Goal: Task Accomplishment & Management: Manage account settings

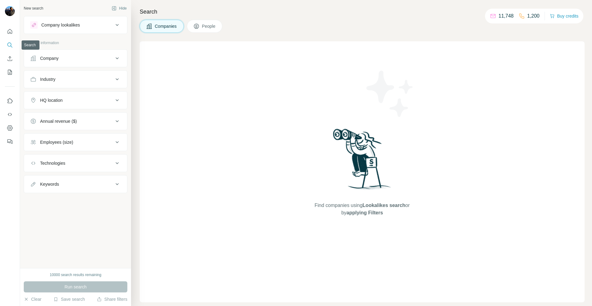
click at [9, 46] on icon "Search" at bounding box center [10, 45] width 6 height 6
click at [220, 31] on button "People" at bounding box center [205, 26] width 36 height 13
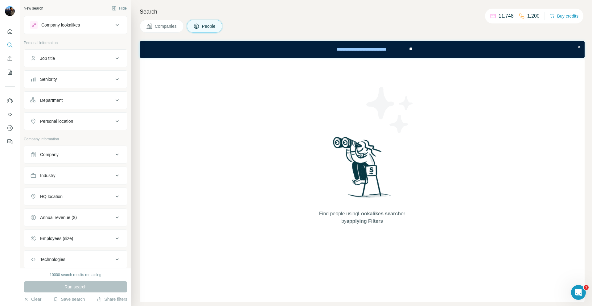
click at [85, 26] on div "Company lookalikes" at bounding box center [71, 24] width 83 height 7
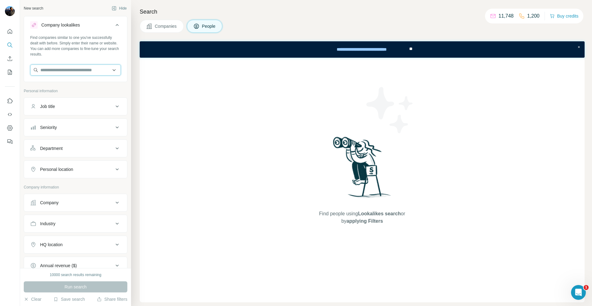
click at [60, 69] on input "text" at bounding box center [75, 69] width 91 height 11
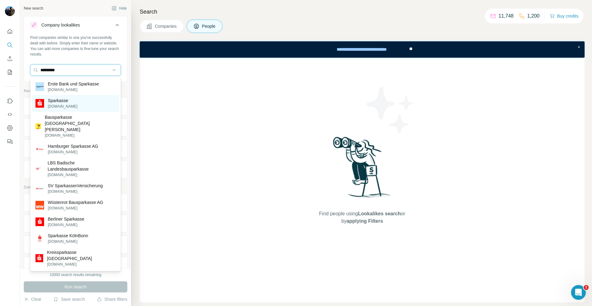
type input "*********"
click at [60, 102] on p "Sparkasse" at bounding box center [63, 100] width 30 height 6
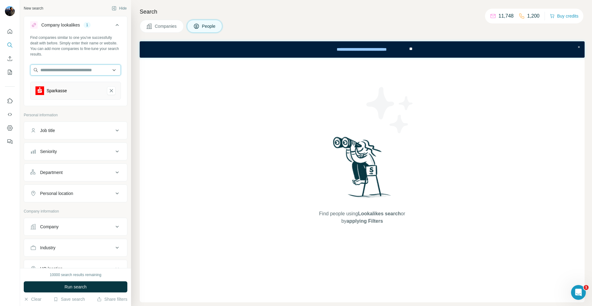
click at [66, 74] on input "text" at bounding box center [75, 69] width 91 height 11
click at [127, 55] on div "Company lookalikes 1 Find companies similar to one you've successfully dealt wi…" at bounding box center [76, 61] width 104 height 90
click at [89, 131] on div "Job title" at bounding box center [71, 130] width 83 height 6
click at [73, 144] on input "text" at bounding box center [69, 145] width 78 height 11
type input "*****"
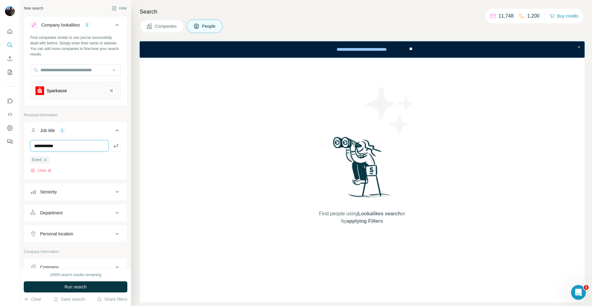
type input "**********"
type input "*********"
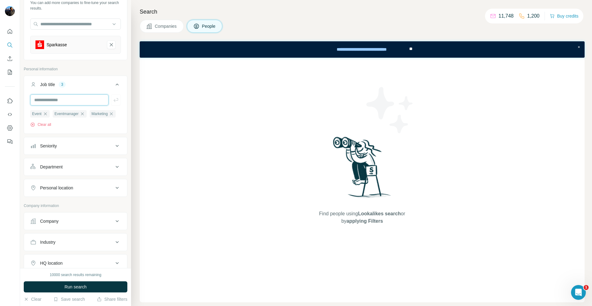
scroll to position [40, 0]
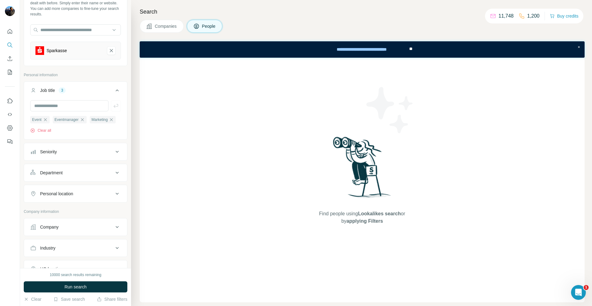
click at [81, 195] on div "Personal location" at bounding box center [71, 194] width 83 height 6
click at [66, 210] on input "text" at bounding box center [75, 208] width 91 height 11
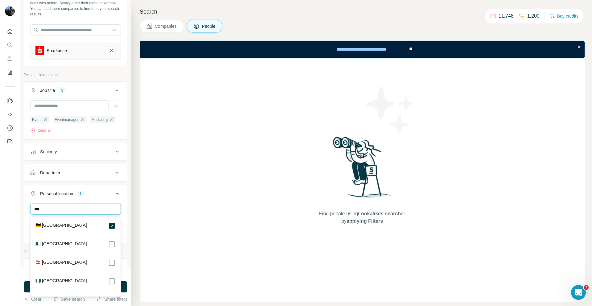
click at [79, 208] on input "***" at bounding box center [75, 208] width 91 height 11
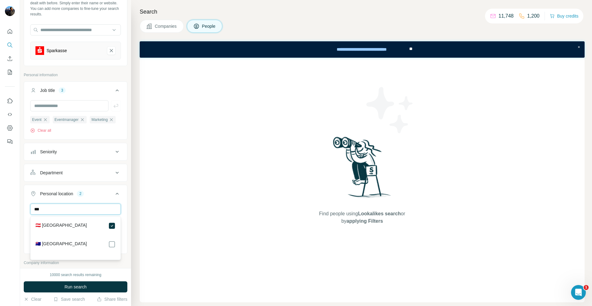
click at [84, 208] on input "***" at bounding box center [75, 208] width 91 height 11
type input "***"
click at [124, 202] on button "Personal location 3" at bounding box center [75, 194] width 103 height 17
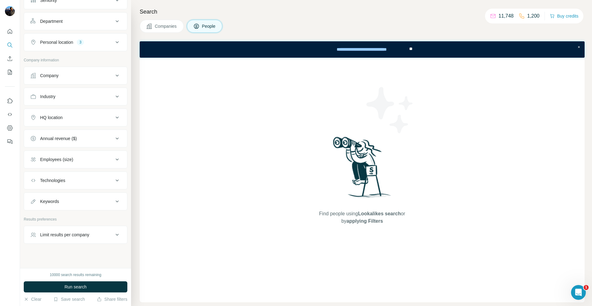
scroll to position [189, 0]
click at [72, 233] on button "Limit results per company" at bounding box center [75, 236] width 103 height 15
click at [63, 253] on input "number" at bounding box center [75, 252] width 91 height 11
type input "**"
click at [117, 237] on icon at bounding box center [116, 236] width 7 height 7
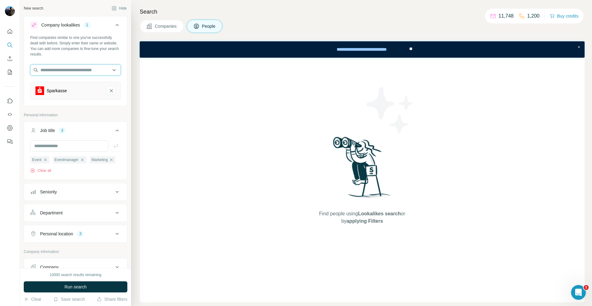
click at [69, 70] on input "text" at bounding box center [75, 69] width 91 height 11
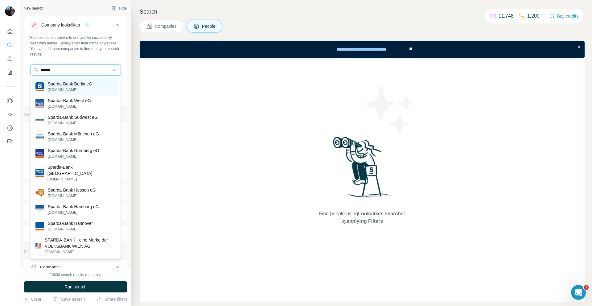
type input "******"
click at [69, 84] on p "Sparda-Bank Berlin eG" at bounding box center [70, 84] width 44 height 6
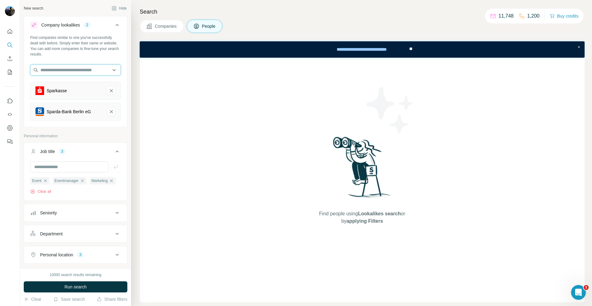
click at [69, 70] on input "text" at bounding box center [75, 69] width 91 height 11
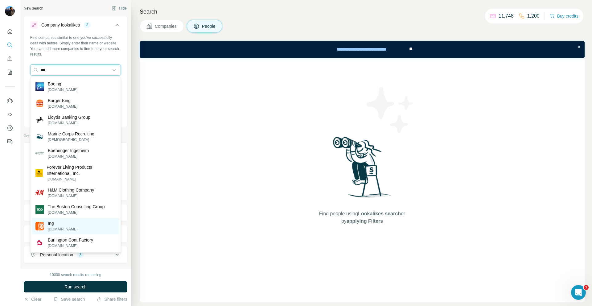
type input "***"
click at [55, 223] on p "Ing" at bounding box center [63, 223] width 30 height 6
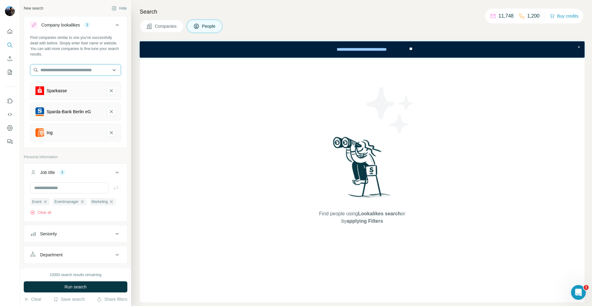
click at [55, 71] on input "text" at bounding box center [75, 69] width 91 height 11
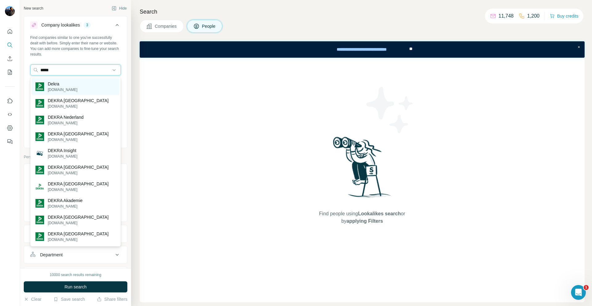
type input "*****"
click at [72, 84] on div "Dekra [DOMAIN_NAME]" at bounding box center [76, 86] width 88 height 17
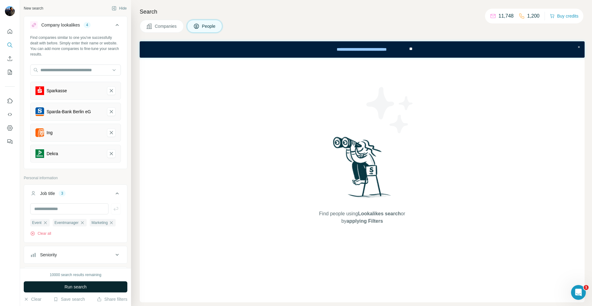
click at [59, 286] on button "Run search" at bounding box center [76, 286] width 104 height 11
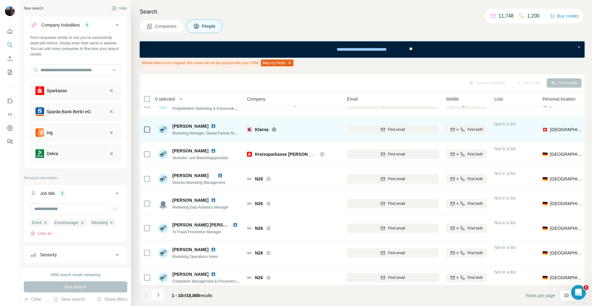
scroll to position [68, 0]
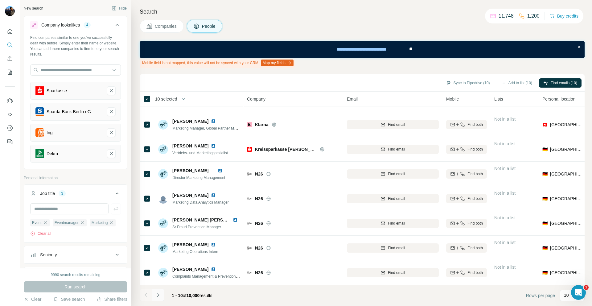
click at [157, 294] on icon "Navigate to next page" at bounding box center [158, 295] width 6 height 6
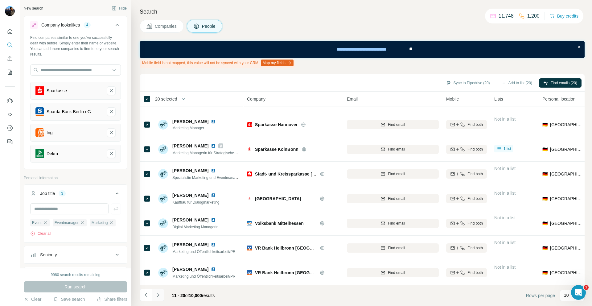
click at [160, 293] on icon "Navigate to next page" at bounding box center [158, 295] width 6 height 6
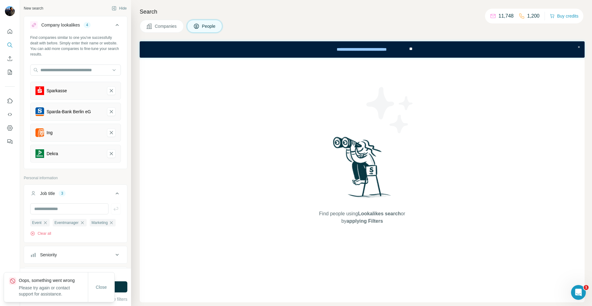
click at [103, 279] on div "Close" at bounding box center [101, 287] width 27 height 30
click at [100, 285] on span "Close" at bounding box center [101, 287] width 11 height 6
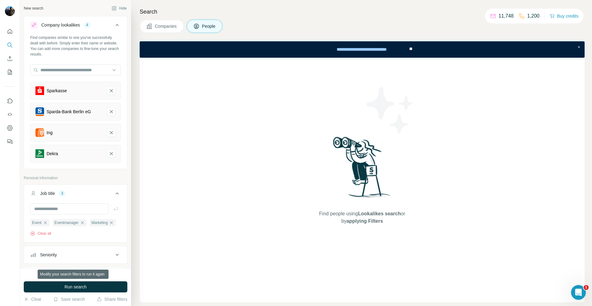
click at [100, 285] on button "Run search" at bounding box center [76, 286] width 104 height 11
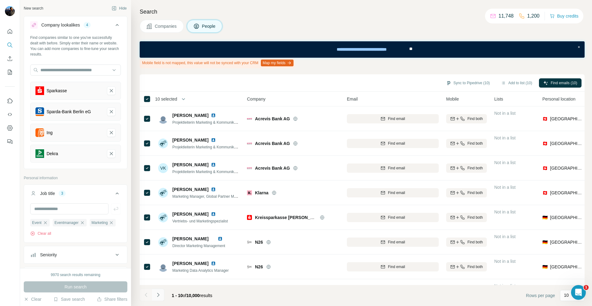
click at [157, 292] on icon "Navigate to next page" at bounding box center [158, 295] width 6 height 6
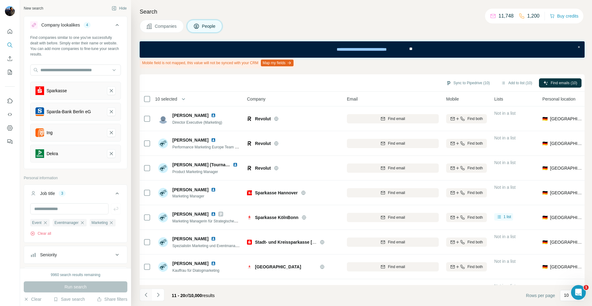
click at [144, 293] on icon "Navigate to previous page" at bounding box center [146, 295] width 6 height 6
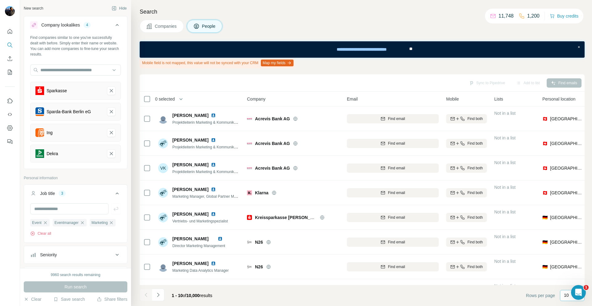
click at [565, 296] on p "10" at bounding box center [566, 295] width 5 height 6
click at [571, 246] on div "60" at bounding box center [572, 248] width 14 height 6
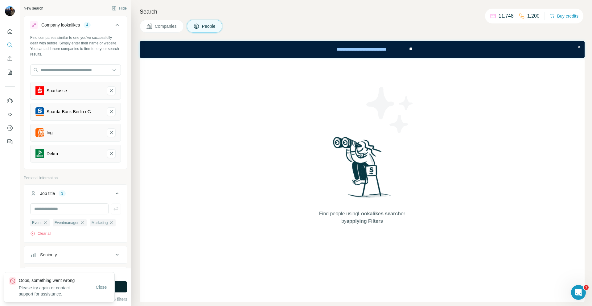
click at [119, 284] on button "Run search" at bounding box center [76, 286] width 104 height 11
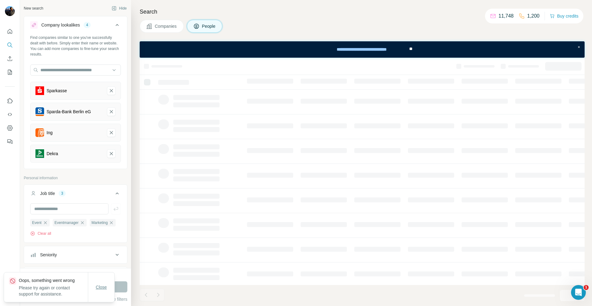
click at [103, 287] on span "Close" at bounding box center [101, 287] width 11 height 6
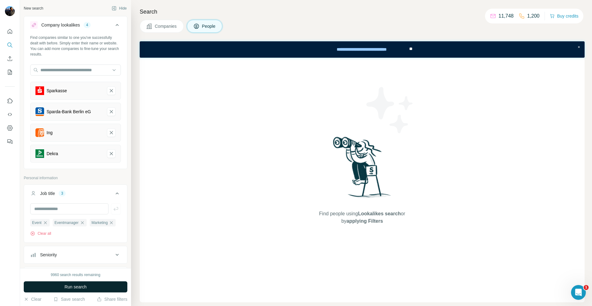
click at [105, 288] on button "Run search" at bounding box center [76, 286] width 104 height 11
click at [93, 286] on button "Run search" at bounding box center [76, 286] width 104 height 11
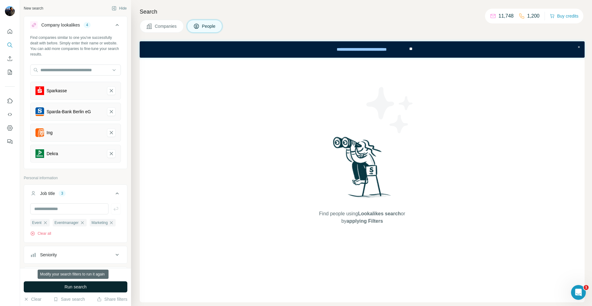
click at [93, 286] on button "Run search" at bounding box center [76, 286] width 104 height 11
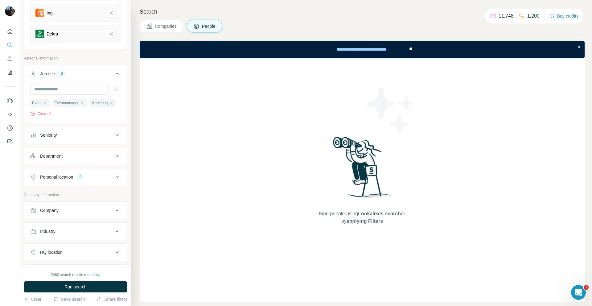
scroll to position [142, 0]
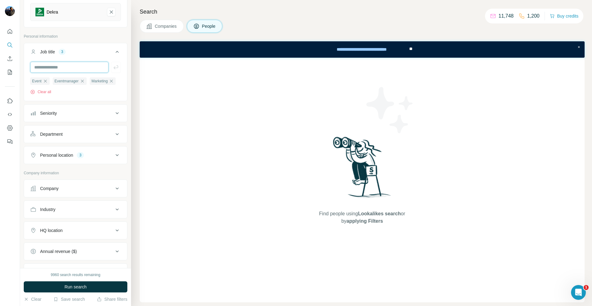
click at [64, 67] on input "text" at bounding box center [69, 67] width 78 height 11
type input "**********"
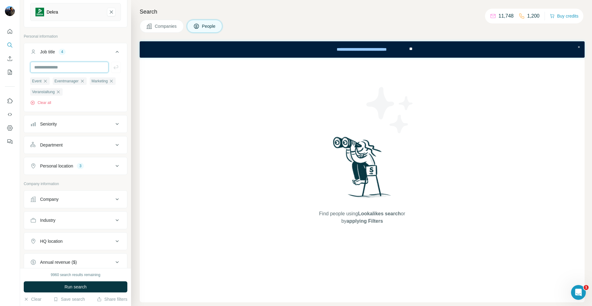
click at [64, 67] on input "text" at bounding box center [69, 67] width 78 height 11
type input "**********"
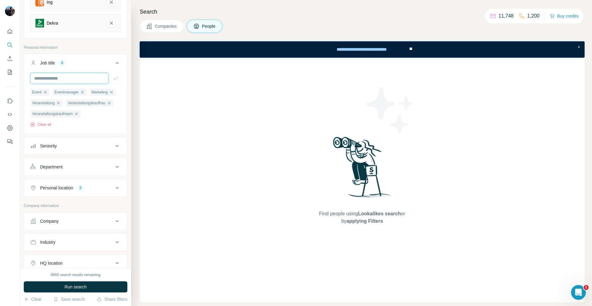
scroll to position [281, 0]
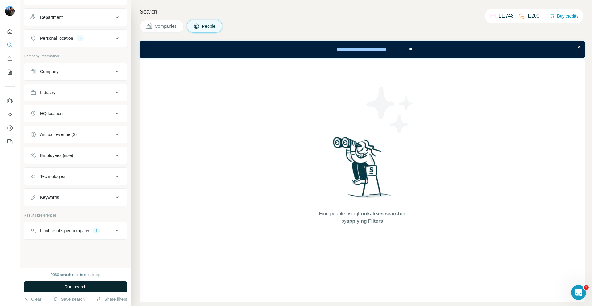
click at [70, 289] on span "Run search" at bounding box center [75, 287] width 22 height 6
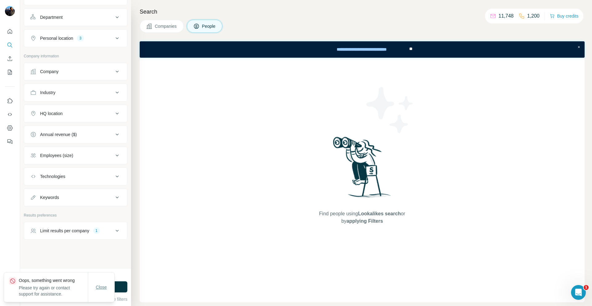
click at [101, 285] on span "Close" at bounding box center [101, 287] width 11 height 6
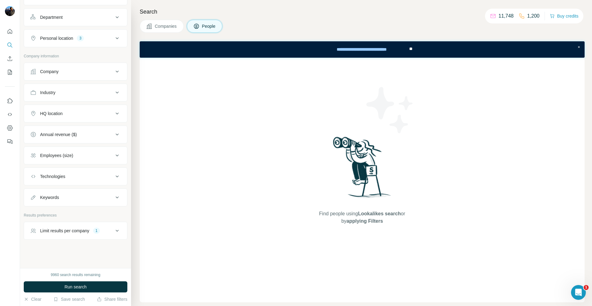
click at [108, 229] on div "Limit results per company 1" at bounding box center [71, 231] width 83 height 6
click at [82, 243] on input "**" at bounding box center [75, 245] width 91 height 11
click at [37, 245] on input "**" at bounding box center [75, 245] width 91 height 11
type input "**"
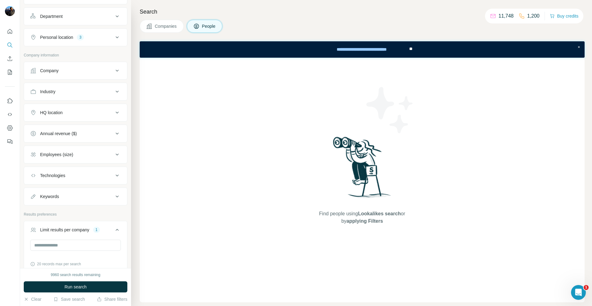
click at [114, 230] on icon at bounding box center [116, 229] width 7 height 7
click at [84, 289] on span "Run search" at bounding box center [75, 287] width 22 height 6
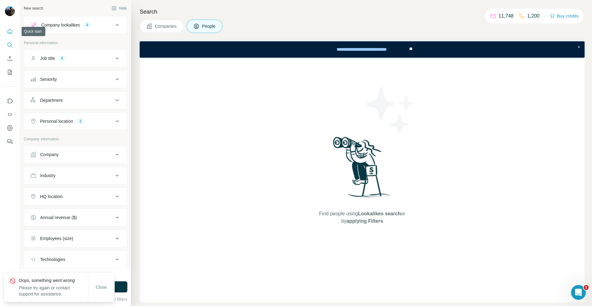
click at [11, 35] on button "Quick start" at bounding box center [10, 31] width 10 height 11
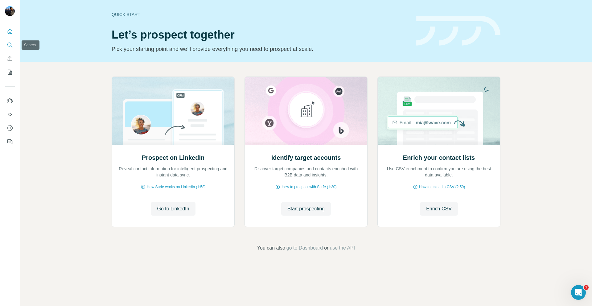
click at [8, 45] on icon "Search" at bounding box center [10, 45] width 6 height 6
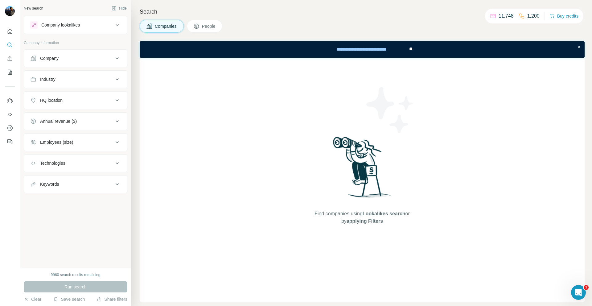
click at [100, 29] on button "Company lookalikes" at bounding box center [75, 25] width 103 height 15
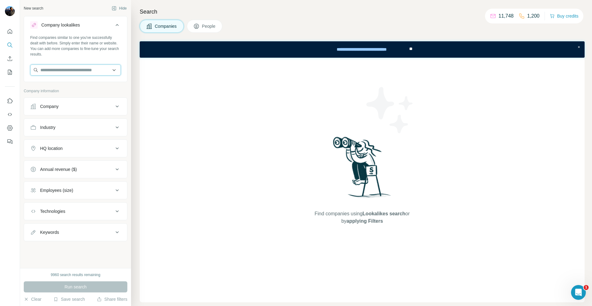
click at [71, 69] on input "text" at bounding box center [75, 69] width 91 height 11
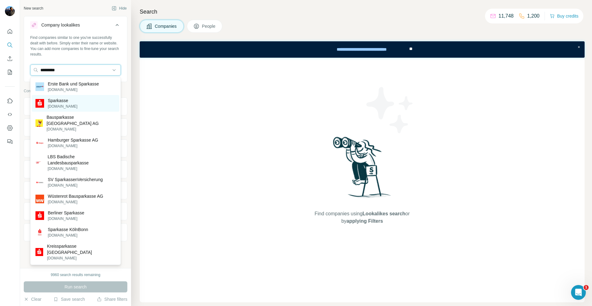
type input "*********"
click at [67, 104] on p "[DOMAIN_NAME]" at bounding box center [63, 107] width 30 height 6
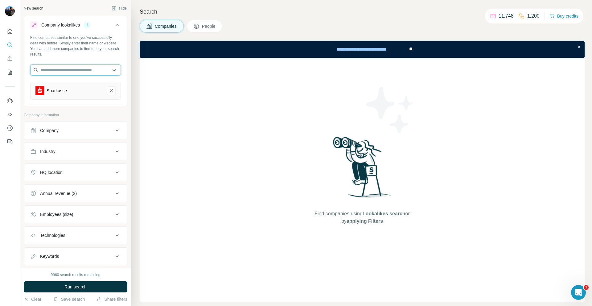
click at [67, 70] on input "text" at bounding box center [75, 69] width 91 height 11
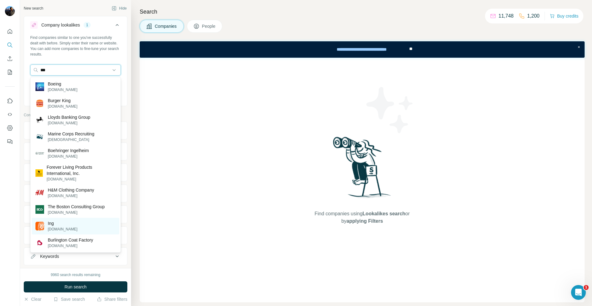
type input "***"
click at [59, 225] on p "Ing" at bounding box center [63, 223] width 30 height 6
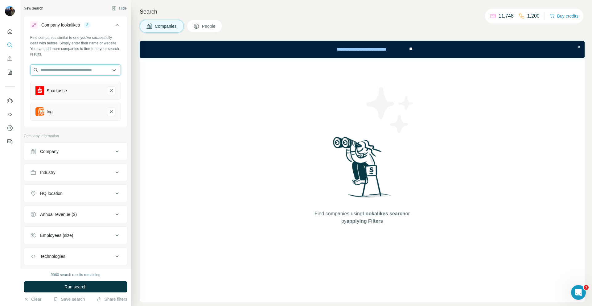
click at [61, 70] on input "text" at bounding box center [75, 69] width 91 height 11
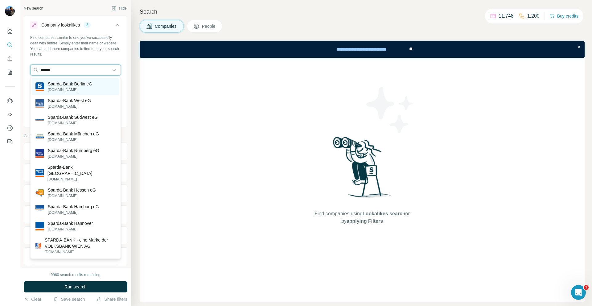
type input "******"
click at [75, 84] on p "Sparda-Bank Berlin eG" at bounding box center [70, 84] width 44 height 6
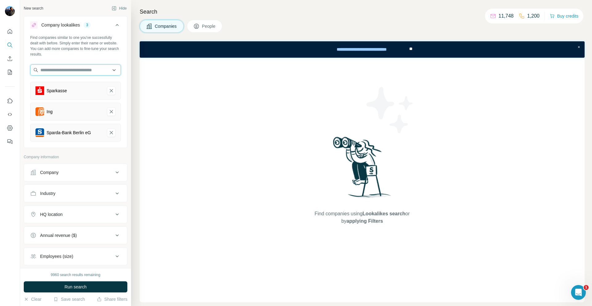
click at [75, 72] on input "text" at bounding box center [75, 69] width 91 height 11
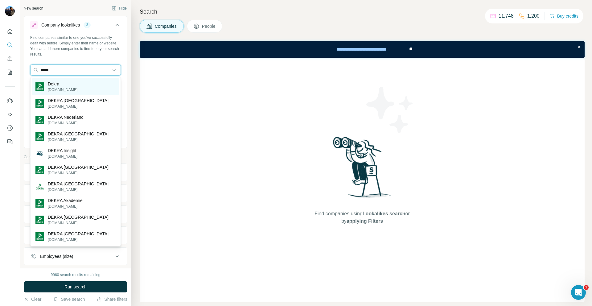
type input "*****"
click at [79, 85] on div "Dekra [DOMAIN_NAME]" at bounding box center [76, 86] width 88 height 17
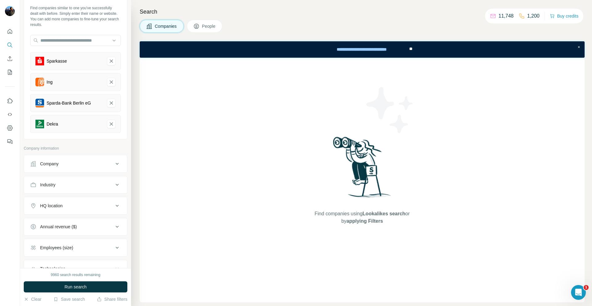
scroll to position [27, 0]
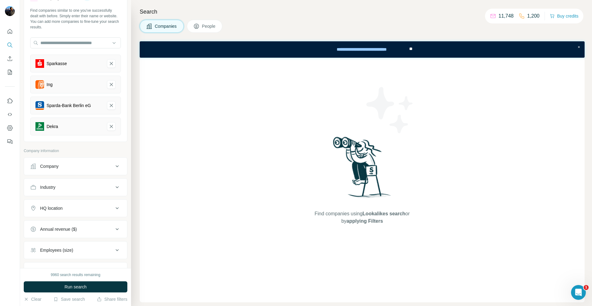
click at [210, 29] on span "People" at bounding box center [209, 26] width 14 height 6
click at [105, 159] on button "Job title" at bounding box center [75, 166] width 103 height 15
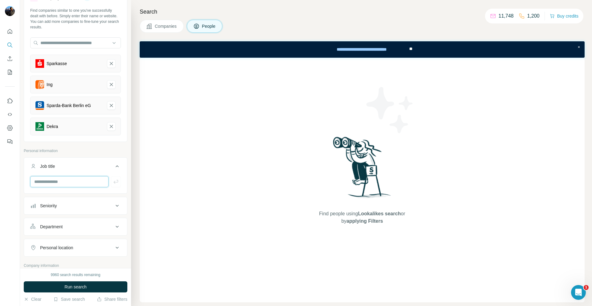
click at [79, 181] on input "text" at bounding box center [69, 181] width 78 height 11
type input "**********"
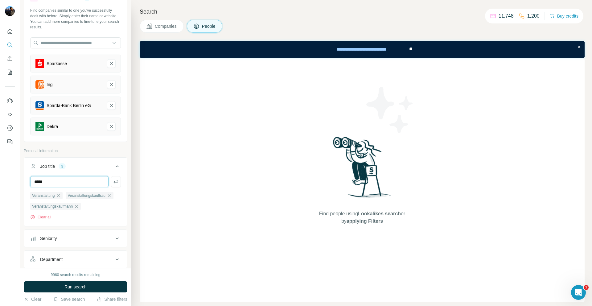
type input "*****"
type input "**********"
type input "*********"
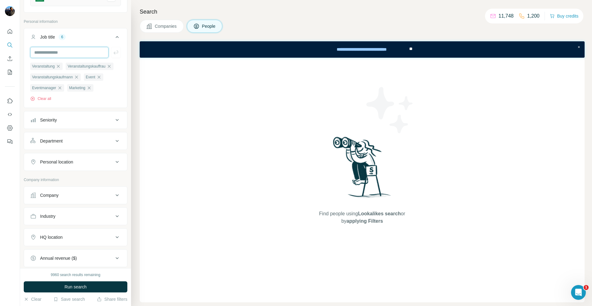
scroll to position [158, 0]
click at [77, 159] on div "Personal location" at bounding box center [71, 161] width 83 height 6
click at [68, 175] on input "text" at bounding box center [75, 175] width 91 height 11
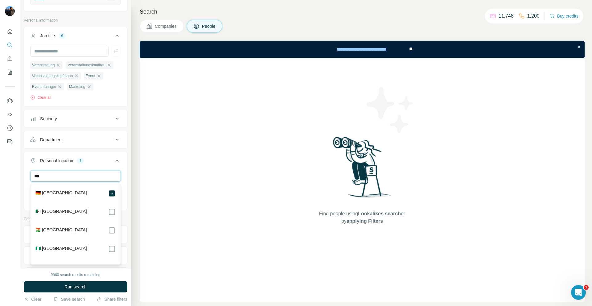
click at [85, 175] on input "***" at bounding box center [75, 175] width 91 height 11
type input "*"
click at [89, 176] on input "***" at bounding box center [75, 175] width 91 height 11
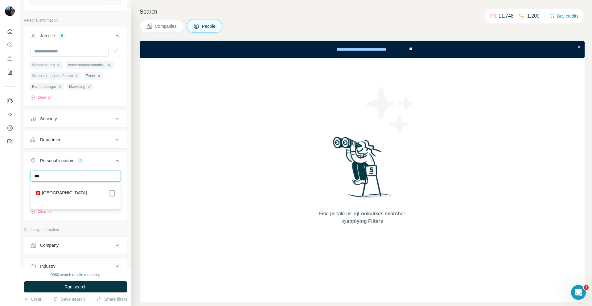
type input "***"
click at [103, 158] on div "Personal location 3" at bounding box center [71, 161] width 83 height 6
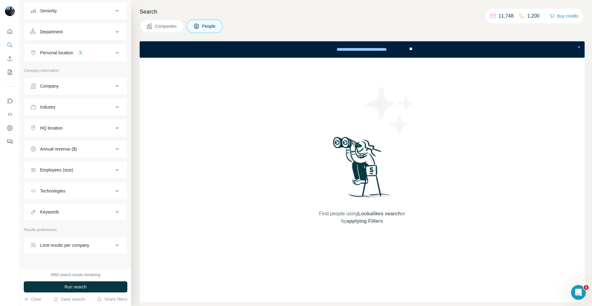
scroll to position [281, 0]
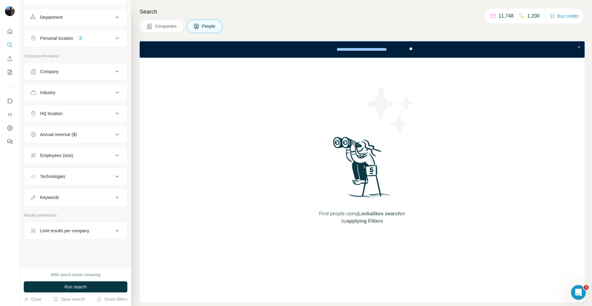
click at [84, 230] on div "Limit results per company" at bounding box center [64, 231] width 49 height 6
click at [84, 230] on div "Limit results per company" at bounding box center [64, 230] width 49 height 6
click at [71, 285] on span "Run search" at bounding box center [75, 287] width 22 height 6
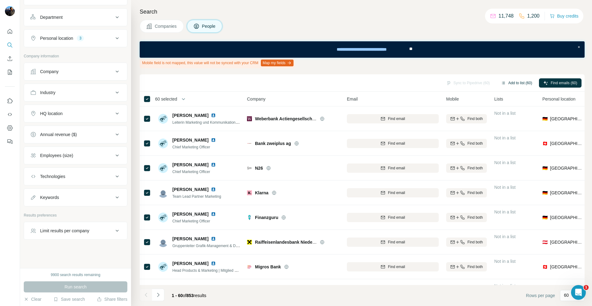
click at [512, 83] on button "Add to list (60)" at bounding box center [517, 82] width 40 height 9
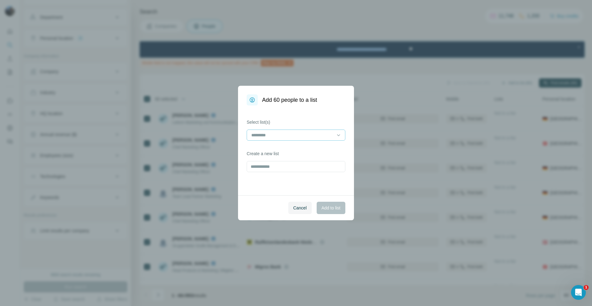
click at [316, 135] on input at bounding box center [292, 135] width 83 height 7
click at [314, 134] on input at bounding box center [292, 135] width 83 height 7
click at [339, 132] on icon at bounding box center [338, 135] width 6 height 6
click at [340, 108] on div "Select list(s) Create a new list" at bounding box center [296, 150] width 116 height 90
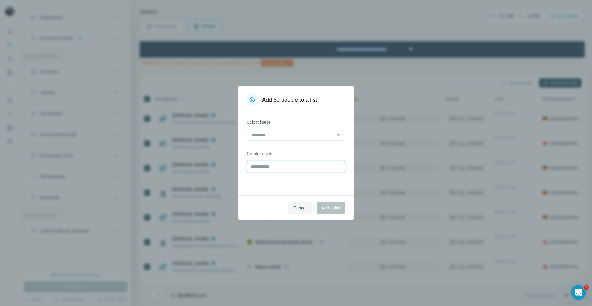
click at [302, 167] on input "text" at bounding box center [296, 166] width 99 height 11
type input "*"
type input "**********"
click at [326, 208] on span "Add to list" at bounding box center [331, 208] width 19 height 6
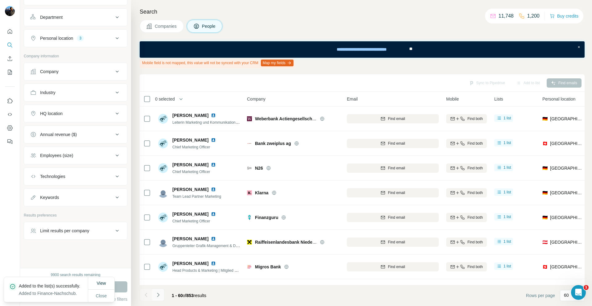
click at [160, 292] on icon "Navigate to next page" at bounding box center [158, 295] width 6 height 6
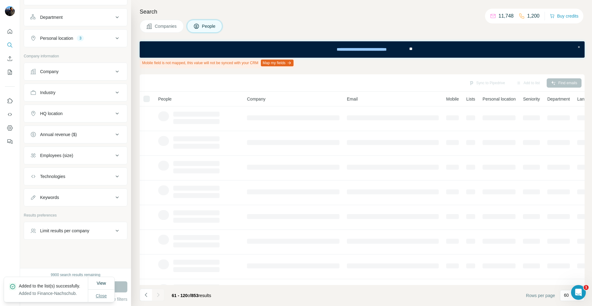
click at [106, 296] on span "Close" at bounding box center [101, 296] width 11 height 6
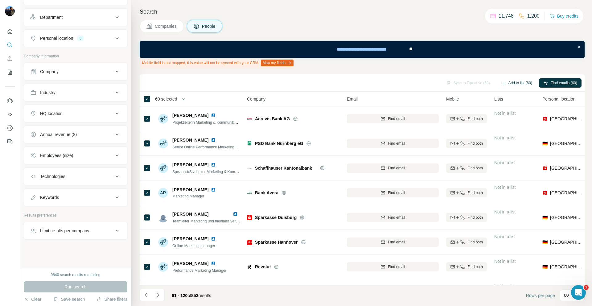
click at [508, 81] on button "Add to list (60)" at bounding box center [517, 82] width 40 height 9
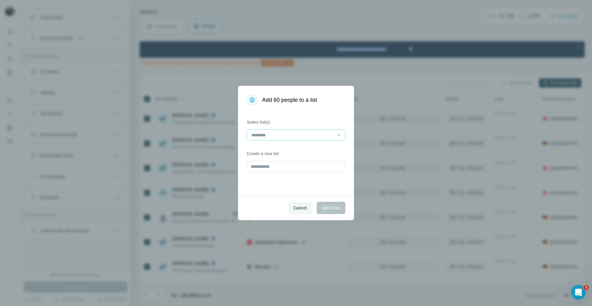
click at [304, 137] on input at bounding box center [292, 135] width 83 height 7
click at [283, 146] on p "Finance-Nachschub" at bounding box center [271, 149] width 39 height 6
click at [340, 211] on span "Add to list" at bounding box center [331, 208] width 19 height 6
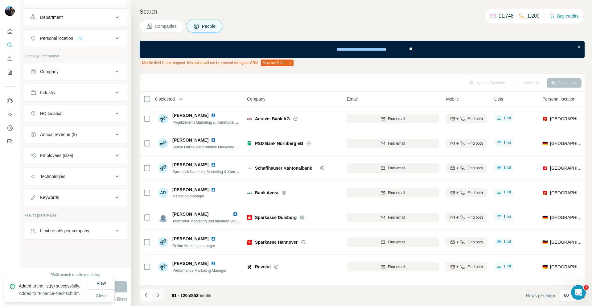
click at [158, 295] on icon "Navigate to next page" at bounding box center [158, 295] width 2 height 4
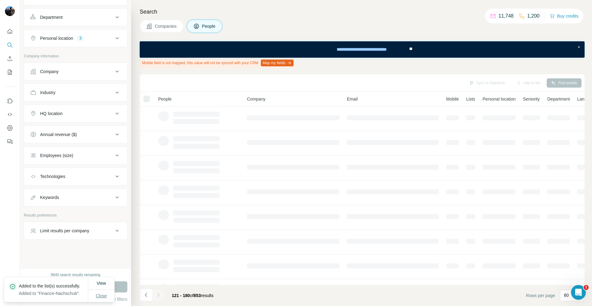
click at [101, 294] on span "Close" at bounding box center [101, 296] width 11 height 6
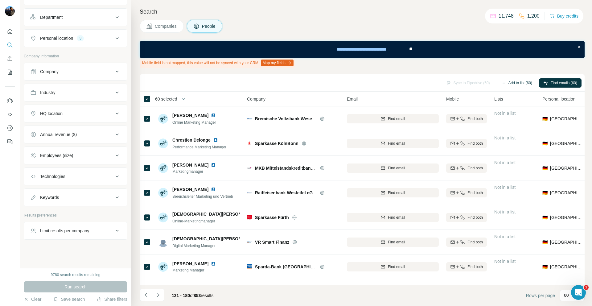
click at [514, 83] on button "Add to list (60)" at bounding box center [517, 82] width 40 height 9
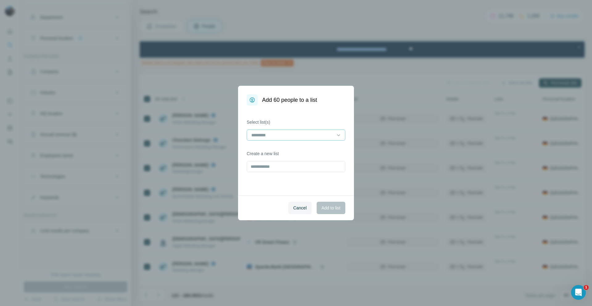
click at [284, 135] on input at bounding box center [292, 135] width 83 height 7
click at [278, 149] on p "Finance-Nachschub" at bounding box center [271, 149] width 39 height 6
click at [326, 117] on div "Select list(s) Finance-Nachschub Create a new list" at bounding box center [296, 150] width 116 height 90
click at [328, 205] on span "Add to list" at bounding box center [331, 208] width 19 height 6
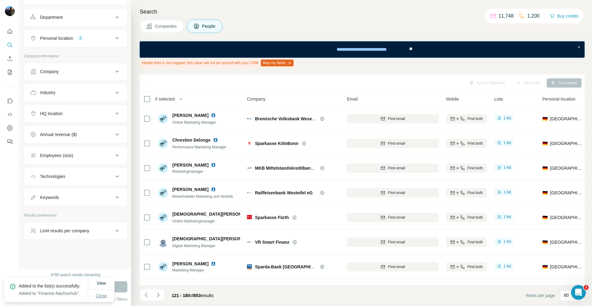
click at [99, 293] on span "Close" at bounding box center [101, 296] width 11 height 6
click at [160, 292] on icon "Navigate to next page" at bounding box center [158, 295] width 6 height 6
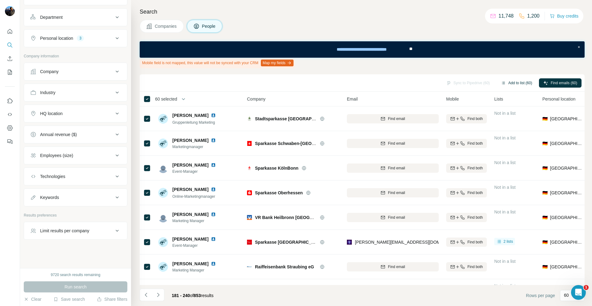
click at [516, 82] on button "Add to list (60)" at bounding box center [517, 82] width 40 height 9
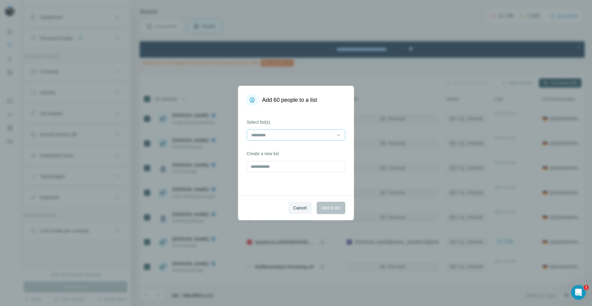
click at [316, 135] on input at bounding box center [292, 135] width 83 height 7
click at [287, 149] on p "Finance-Nachschub" at bounding box center [271, 149] width 39 height 6
click at [351, 194] on div "Select list(s) Finance-Nachschub Create a new list" at bounding box center [296, 150] width 116 height 90
click at [329, 208] on span "Add to list" at bounding box center [331, 208] width 19 height 6
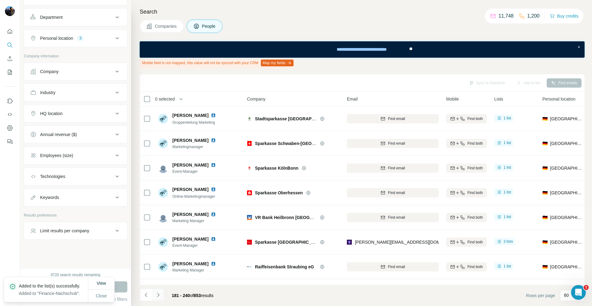
click at [158, 294] on icon "Navigate to next page" at bounding box center [158, 295] width 2 height 4
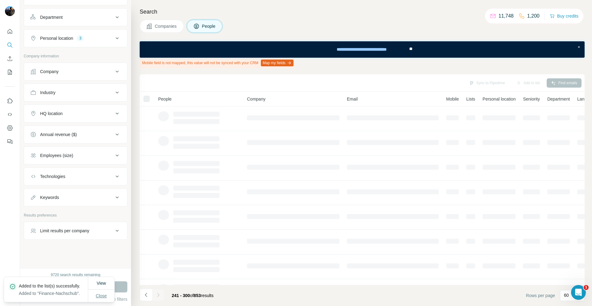
click at [106, 294] on span "Close" at bounding box center [101, 296] width 11 height 6
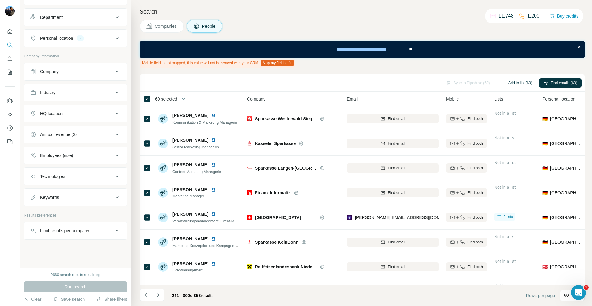
click at [511, 82] on button "Add to list (60)" at bounding box center [517, 82] width 40 height 9
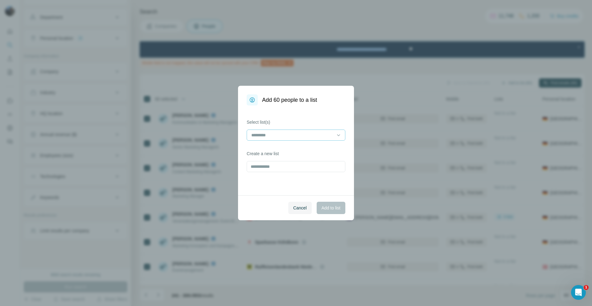
click at [289, 131] on div at bounding box center [292, 135] width 83 height 10
click at [276, 161] on p "Mass-Fashion" at bounding box center [265, 160] width 27 height 6
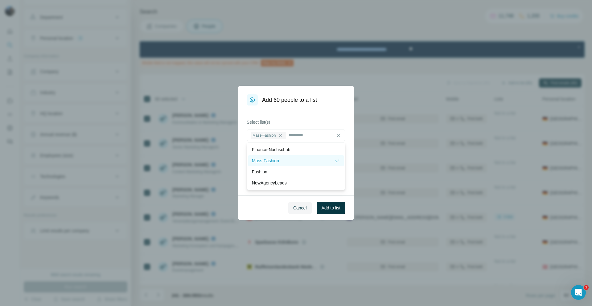
click at [278, 159] on p "Mass-Fashion" at bounding box center [265, 161] width 27 height 6
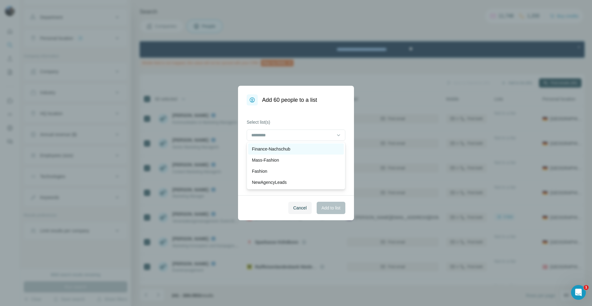
click at [280, 150] on p "Finance-Nachschub" at bounding box center [271, 149] width 39 height 6
click at [319, 115] on div "Select list(s) Finance-Nachschub Create a new list" at bounding box center [296, 150] width 116 height 90
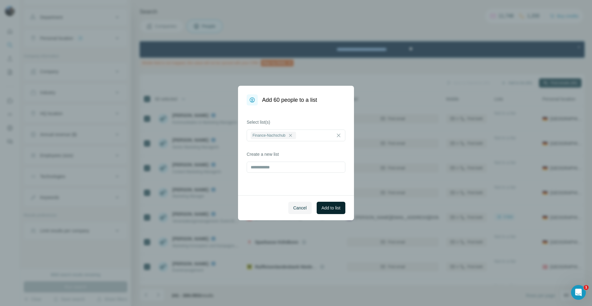
click at [332, 207] on span "Add to list" at bounding box center [331, 208] width 19 height 6
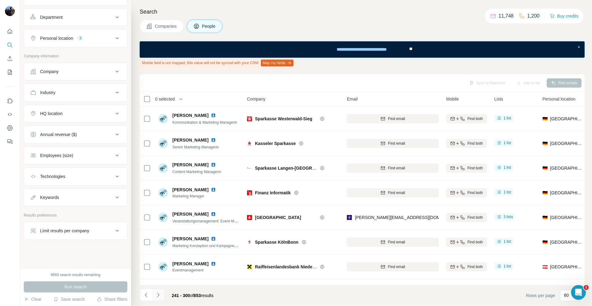
click at [163, 294] on button "Navigate to next page" at bounding box center [158, 295] width 12 height 12
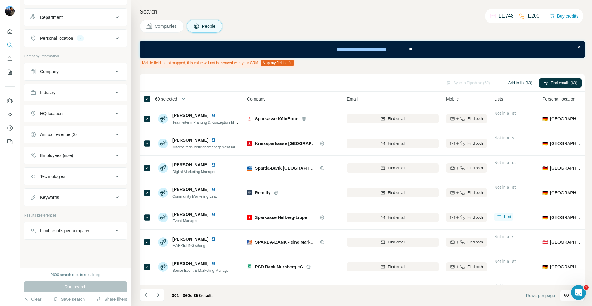
click at [512, 84] on button "Add to list (60)" at bounding box center [517, 82] width 40 height 9
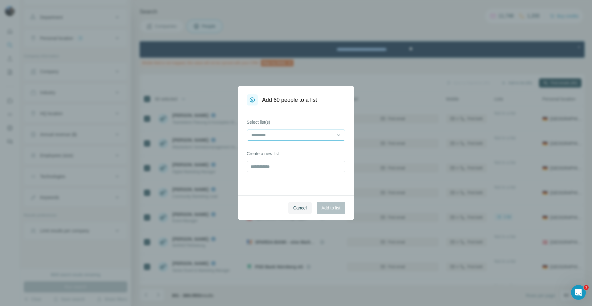
click at [315, 134] on input at bounding box center [292, 135] width 83 height 7
click at [295, 148] on div "Finance-Nachschub" at bounding box center [296, 149] width 88 height 6
click at [353, 184] on div "Select list(s) Finance-Nachschub Create a new list" at bounding box center [296, 150] width 116 height 90
click at [332, 207] on span "Add to list" at bounding box center [331, 208] width 19 height 6
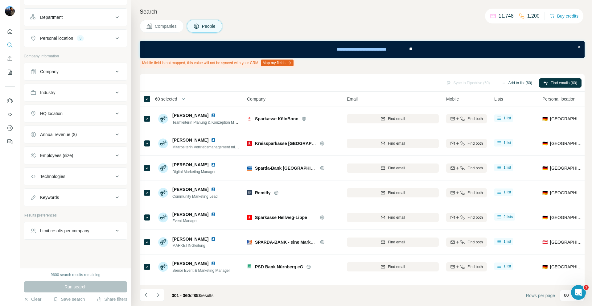
click at [507, 84] on button "Add to list (60)" at bounding box center [517, 82] width 40 height 9
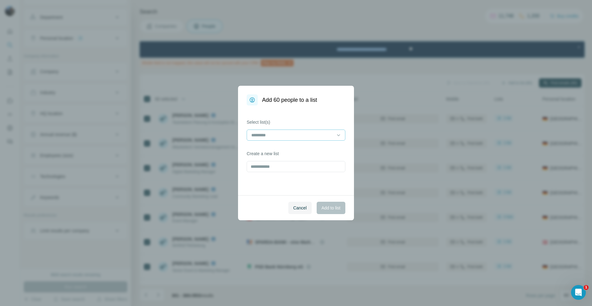
click at [300, 134] on input at bounding box center [292, 135] width 83 height 7
click at [293, 146] on div "Finance-Nachschub" at bounding box center [296, 149] width 88 height 6
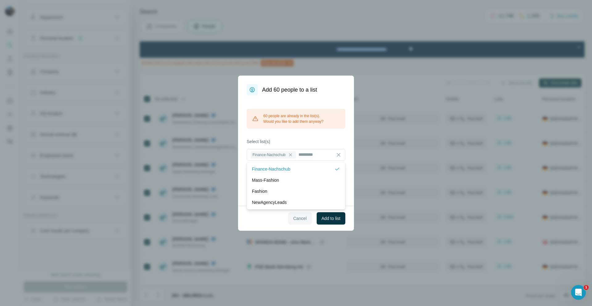
click at [293, 215] on span "Cancel" at bounding box center [300, 218] width 14 height 6
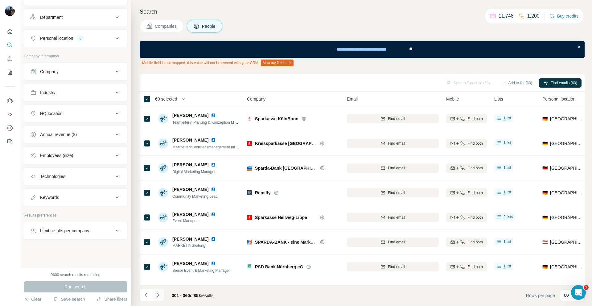
click at [156, 295] on icon "Navigate to next page" at bounding box center [158, 295] width 6 height 6
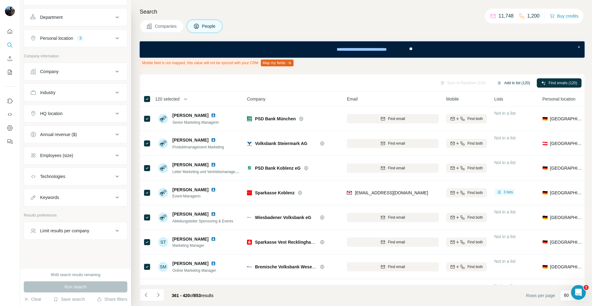
click at [508, 85] on button "Add to list (120)" at bounding box center [513, 82] width 42 height 9
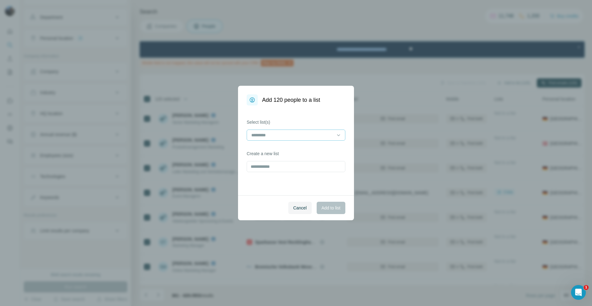
click at [345, 133] on div at bounding box center [296, 134] width 99 height 11
click at [306, 148] on div "Finance-Nachschub" at bounding box center [296, 149] width 88 height 6
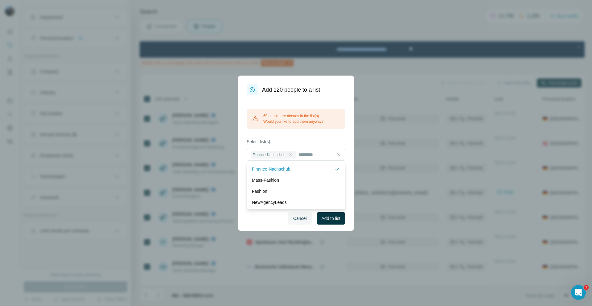
click at [338, 138] on label "Select list(s)" at bounding box center [296, 141] width 99 height 6
click at [297, 212] on button "Cancel" at bounding box center [299, 218] width 23 height 12
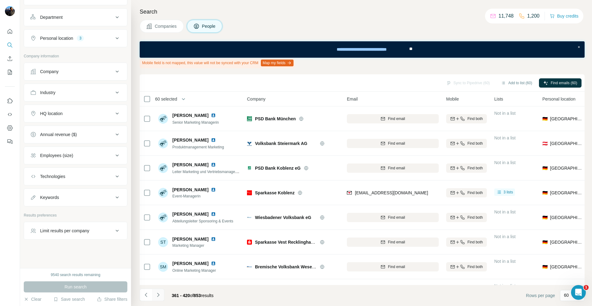
click at [158, 293] on icon "Navigate to next page" at bounding box center [158, 295] width 6 height 6
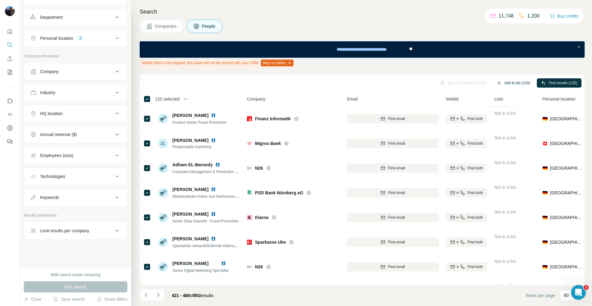
click at [502, 82] on button "Add to list (120)" at bounding box center [513, 82] width 42 height 9
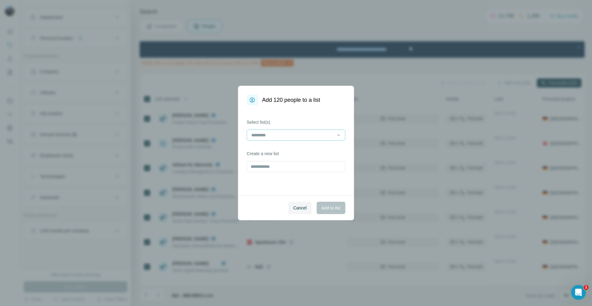
click at [325, 133] on input at bounding box center [292, 135] width 83 height 7
click at [304, 147] on div "Finance-Nachschub" at bounding box center [296, 149] width 88 height 6
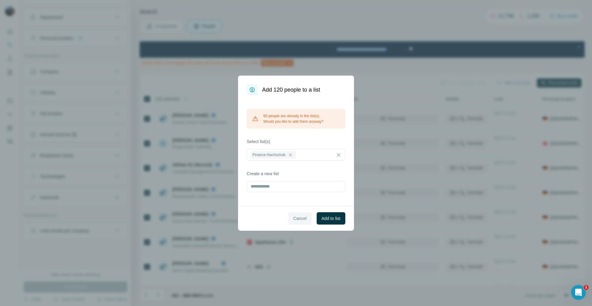
click at [296, 222] on button "Cancel" at bounding box center [299, 218] width 23 height 12
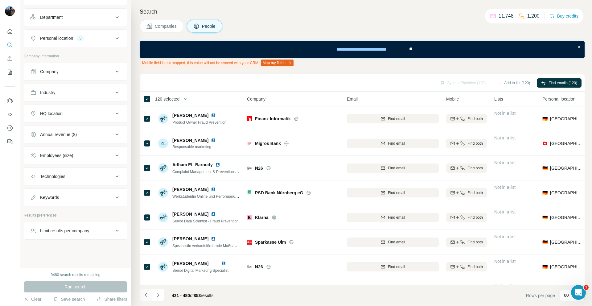
click at [145, 293] on icon "Navigate to previous page" at bounding box center [146, 295] width 6 height 6
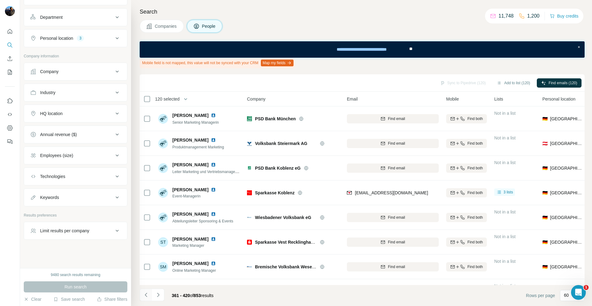
click at [145, 292] on icon "Navigate to previous page" at bounding box center [146, 295] width 6 height 6
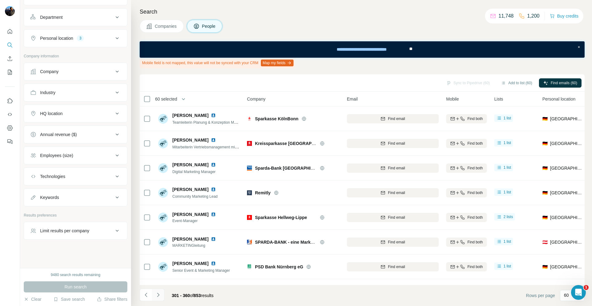
click at [158, 293] on icon "Navigate to next page" at bounding box center [158, 295] width 6 height 6
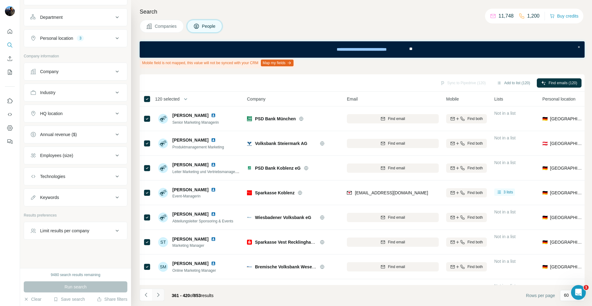
click at [159, 294] on icon "Navigate to next page" at bounding box center [158, 295] width 6 height 6
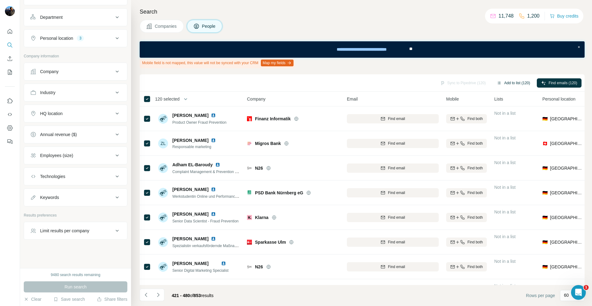
click at [503, 85] on button "Add to list (120)" at bounding box center [513, 82] width 42 height 9
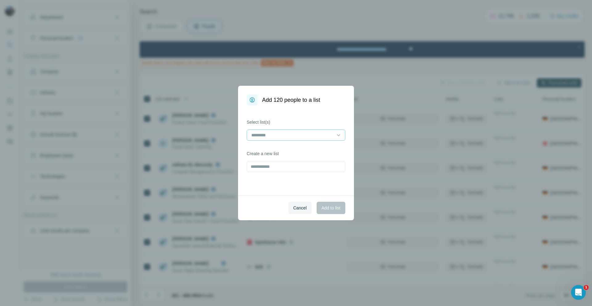
click at [327, 131] on div at bounding box center [292, 135] width 83 height 10
click at [302, 146] on div "Finance-Nachschub" at bounding box center [296, 149] width 88 height 6
click at [320, 116] on div "Select list(s) Finance-Nachschub Create a new list" at bounding box center [296, 150] width 116 height 90
click at [325, 206] on span "Add to list" at bounding box center [331, 208] width 19 height 6
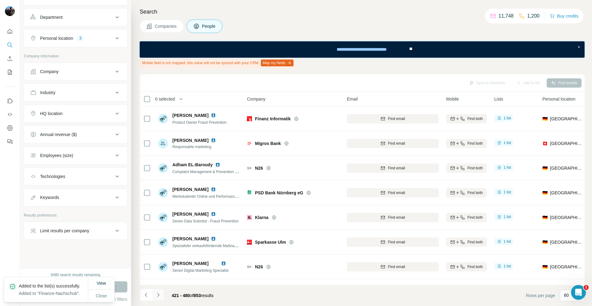
click at [160, 295] on icon "Navigate to next page" at bounding box center [158, 295] width 6 height 6
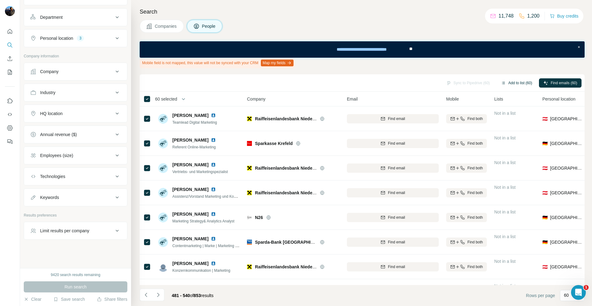
click at [508, 81] on button "Add to list (60)" at bounding box center [517, 82] width 40 height 9
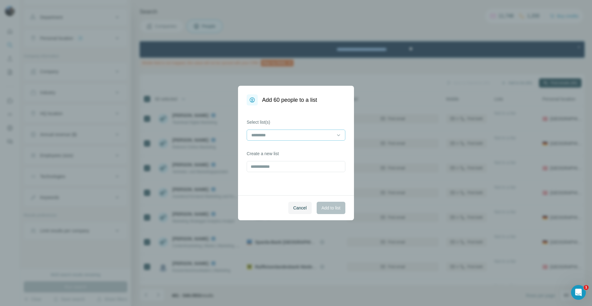
click at [312, 133] on input at bounding box center [292, 135] width 83 height 7
click at [294, 149] on div "Finance-Nachschub" at bounding box center [296, 149] width 88 height 6
click at [322, 117] on div "Select list(s) Finance-Nachschub Create a new list" at bounding box center [296, 150] width 116 height 90
click at [333, 210] on span "Add to list" at bounding box center [331, 208] width 19 height 6
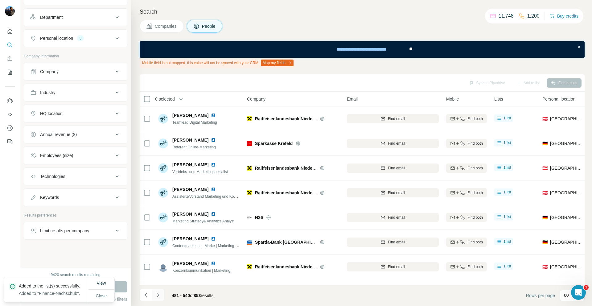
click at [161, 297] on button "Navigate to next page" at bounding box center [158, 295] width 12 height 12
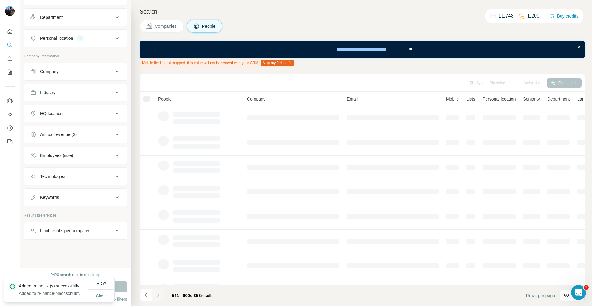
click at [97, 295] on span "Close" at bounding box center [101, 296] width 11 height 6
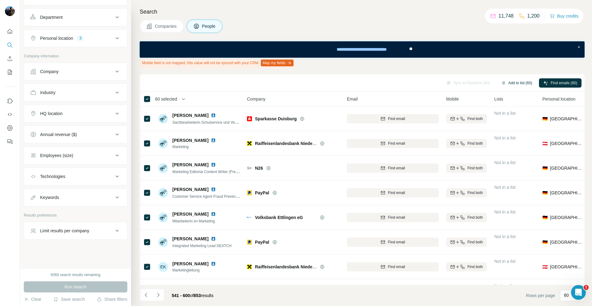
click at [510, 84] on button "Add to list (60)" at bounding box center [517, 82] width 40 height 9
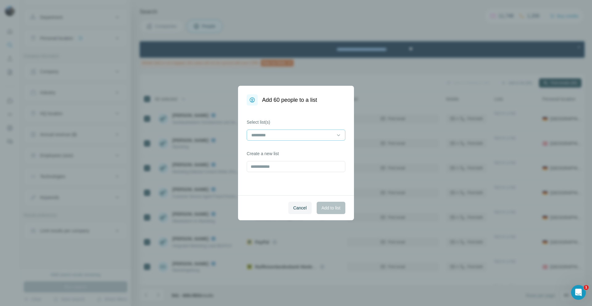
click at [330, 130] on div at bounding box center [292, 135] width 83 height 10
click at [312, 146] on div "Finance-Nachschub" at bounding box center [296, 149] width 88 height 6
click at [318, 117] on div "Select list(s) Finance-Nachschub Create a new list" at bounding box center [296, 150] width 116 height 90
click at [327, 205] on span "Add to list" at bounding box center [331, 208] width 19 height 6
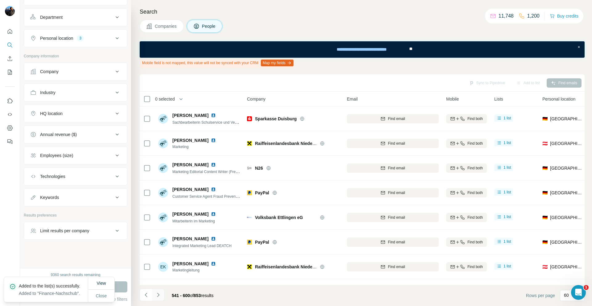
click at [161, 297] on button "Navigate to next page" at bounding box center [158, 295] width 12 height 12
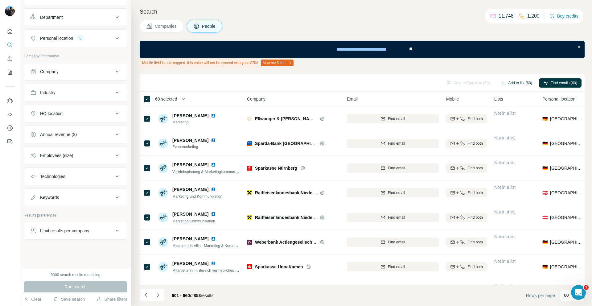
click at [521, 82] on button "Add to list (60)" at bounding box center [517, 82] width 40 height 9
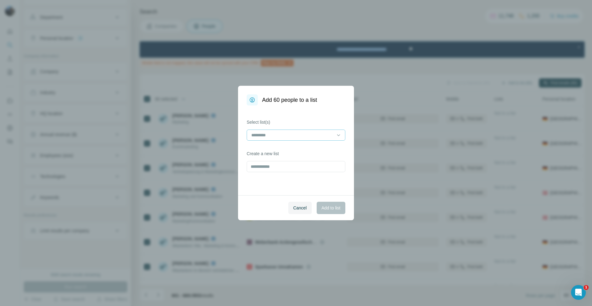
click at [302, 137] on input at bounding box center [292, 135] width 83 height 7
click at [290, 147] on p "Finance-Nachschub" at bounding box center [271, 149] width 39 height 6
click at [322, 112] on div "Select list(s) Finance-Nachschub Create a new list" at bounding box center [296, 150] width 116 height 90
click at [330, 209] on span "Add to list" at bounding box center [331, 208] width 19 height 6
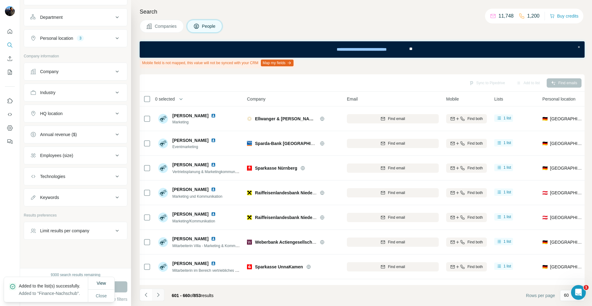
click at [159, 293] on icon "Navigate to next page" at bounding box center [158, 295] width 6 height 6
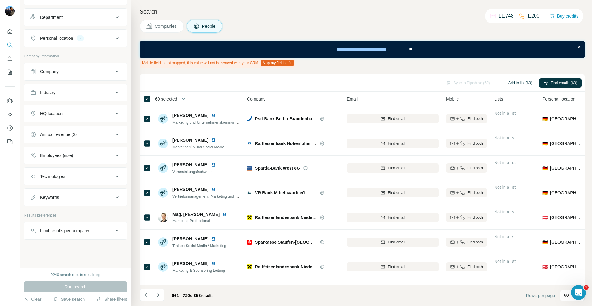
click at [506, 80] on button "Add to list (60)" at bounding box center [517, 82] width 40 height 9
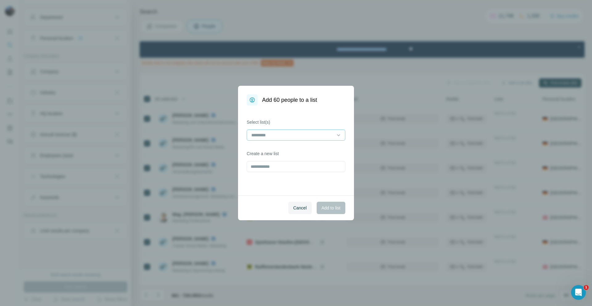
click at [331, 131] on div at bounding box center [292, 135] width 83 height 10
click at [303, 146] on div "Finance-Nachschub" at bounding box center [296, 149] width 88 height 6
click at [348, 178] on div "Select list(s) Finance-Nachschub Create a new list" at bounding box center [296, 150] width 116 height 90
click at [332, 208] on span "Add to list" at bounding box center [331, 208] width 19 height 6
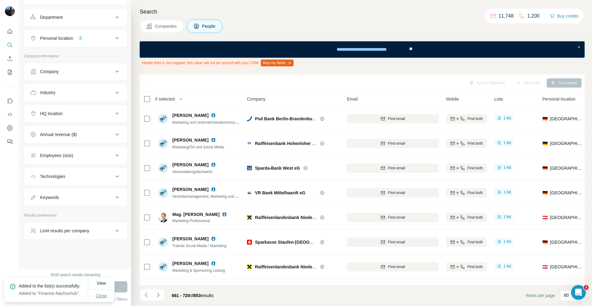
click at [96, 294] on span "Close" at bounding box center [101, 296] width 11 height 6
click at [160, 293] on icon "Navigate to next page" at bounding box center [158, 295] width 6 height 6
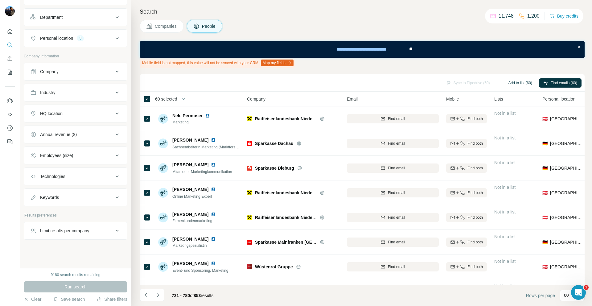
click at [509, 85] on button "Add to list (60)" at bounding box center [517, 82] width 40 height 9
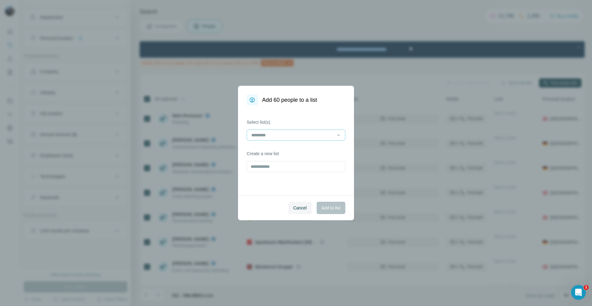
click at [312, 135] on input at bounding box center [292, 135] width 83 height 7
click at [293, 149] on div "Finance-Nachschub" at bounding box center [296, 149] width 88 height 6
click at [338, 115] on div "Select list(s) Finance-Nachschub Create a new list" at bounding box center [296, 150] width 116 height 90
click at [331, 208] on span "Add to list" at bounding box center [331, 208] width 19 height 6
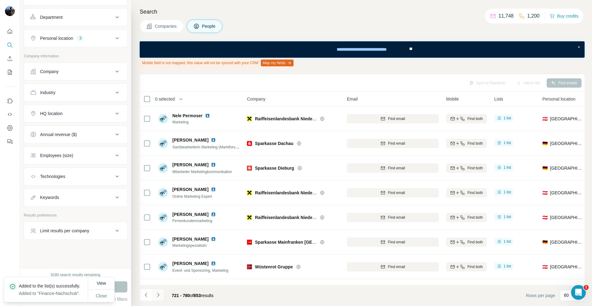
click at [158, 293] on icon "Navigate to next page" at bounding box center [158, 295] width 6 height 6
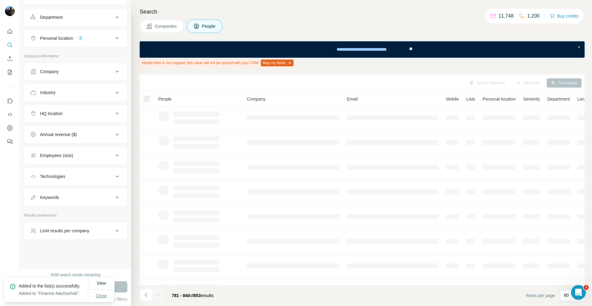
click at [101, 293] on span "Close" at bounding box center [101, 296] width 11 height 6
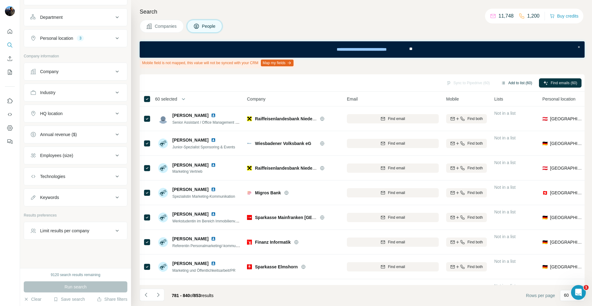
click at [523, 80] on button "Add to list (60)" at bounding box center [517, 82] width 40 height 9
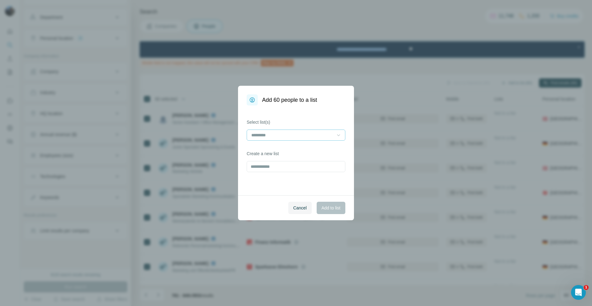
click at [338, 131] on div at bounding box center [338, 134] width 6 height 11
click at [313, 145] on div "Finance-Nachschub" at bounding box center [296, 148] width 96 height 11
click at [349, 190] on div "Select list(s) Finance-Nachschub Create a new list" at bounding box center [296, 150] width 116 height 90
click at [326, 210] on span "Add to list" at bounding box center [331, 208] width 19 height 6
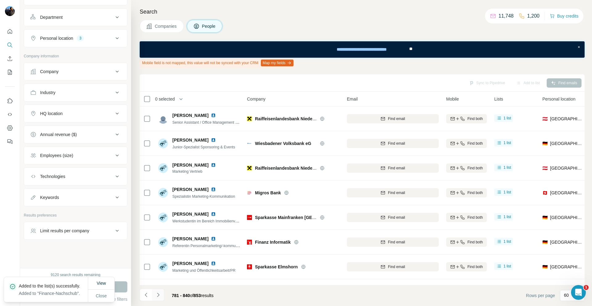
click at [158, 294] on icon "Navigate to next page" at bounding box center [158, 295] width 6 height 6
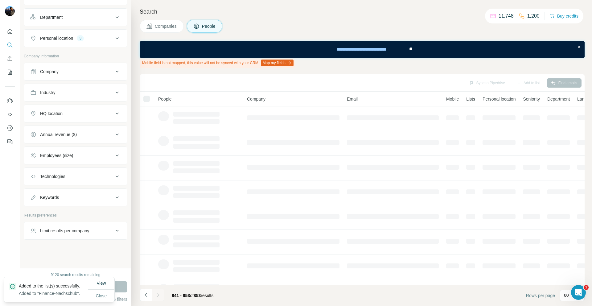
click at [102, 293] on span "Close" at bounding box center [101, 296] width 11 height 6
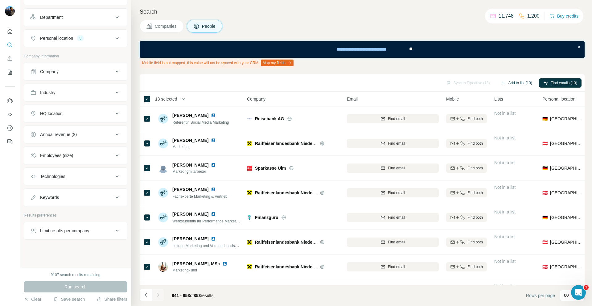
click at [517, 80] on button "Add to list (13)" at bounding box center [517, 82] width 40 height 9
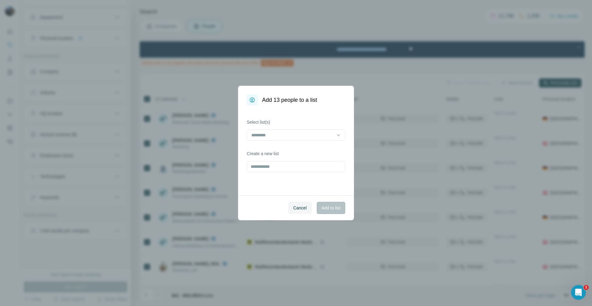
click at [335, 128] on div "Select list(s)" at bounding box center [296, 130] width 99 height 22
click at [334, 131] on div at bounding box center [296, 134] width 99 height 11
click at [310, 147] on div "Finance-Nachschub" at bounding box center [296, 149] width 88 height 6
click at [334, 210] on span "Add to list" at bounding box center [331, 208] width 19 height 6
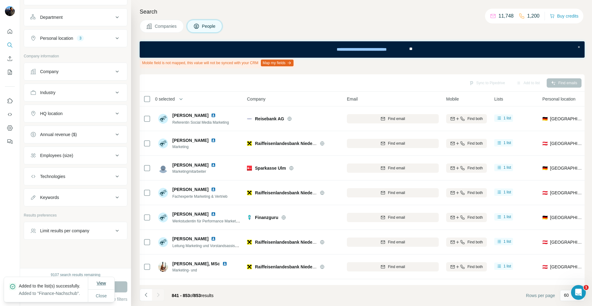
click at [101, 281] on span "View" at bounding box center [100, 283] width 9 height 5
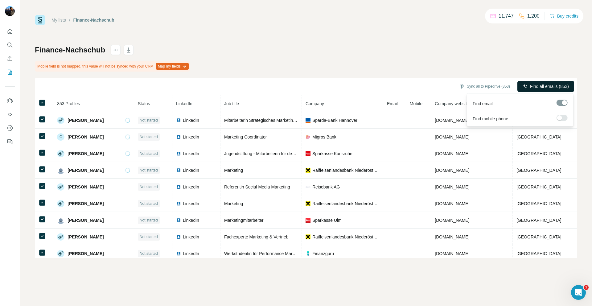
click at [532, 84] on span "Find all emails (853)" at bounding box center [549, 86] width 39 height 6
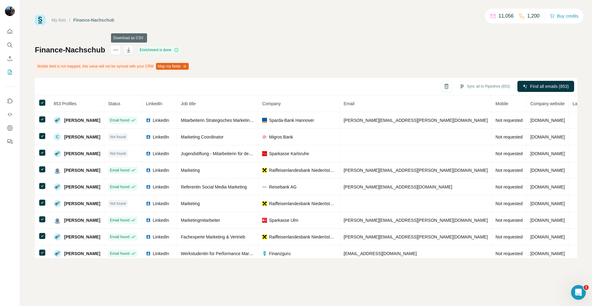
click at [128, 50] on icon "button" at bounding box center [128, 51] width 3 height 2
click at [10, 44] on icon "Search" at bounding box center [10, 45] width 6 height 6
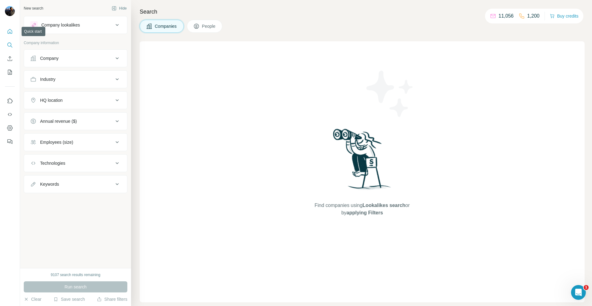
click at [9, 31] on icon "Quick start" at bounding box center [10, 31] width 6 height 6
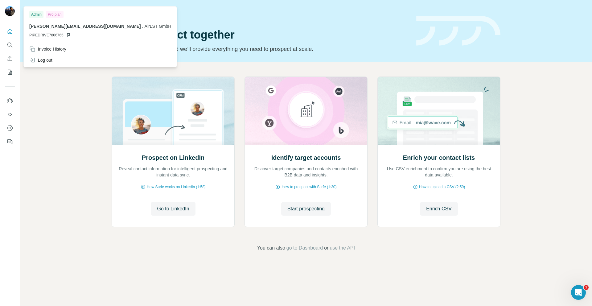
click at [11, 7] on img at bounding box center [10, 11] width 10 height 10
click at [68, 107] on div "Prospect on LinkedIn Reveal contact information for intelligent prospecting and…" at bounding box center [306, 164] width 572 height 205
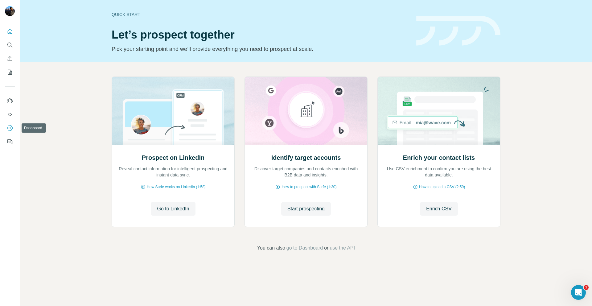
click at [11, 128] on icon "Dashboard" at bounding box center [10, 128] width 6 height 6
click at [9, 43] on icon "Search" at bounding box center [10, 45] width 6 height 6
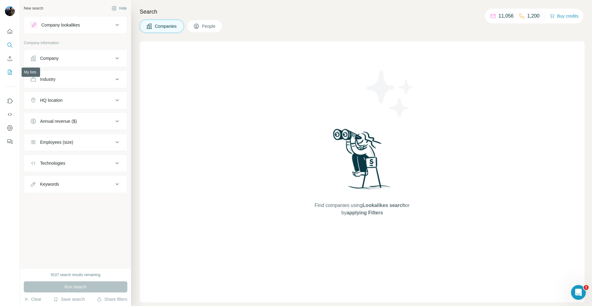
click at [8, 74] on icon "My lists" at bounding box center [10, 72] width 4 height 5
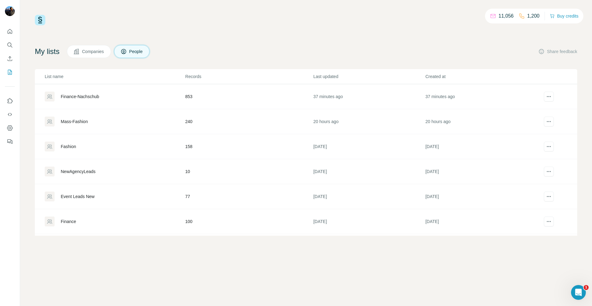
click at [96, 98] on div "Finance-Nachschub" at bounding box center [80, 96] width 39 height 6
